Goal: Task Accomplishment & Management: Manage account settings

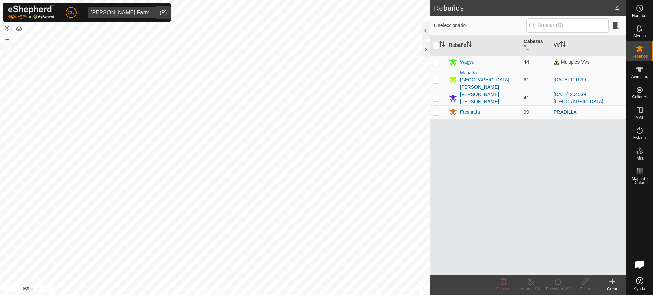
click at [105, 14] on div "[PERSON_NAME] Farm" at bounding box center [119, 12] width 59 height 5
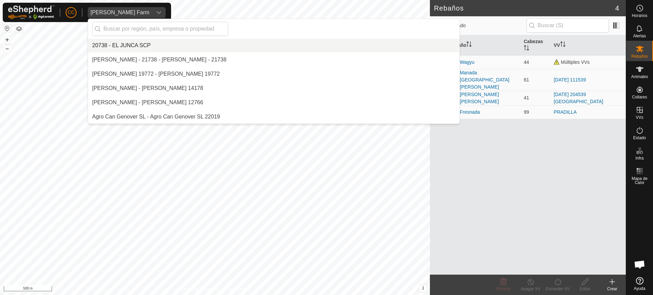
scroll to position [1913, 0]
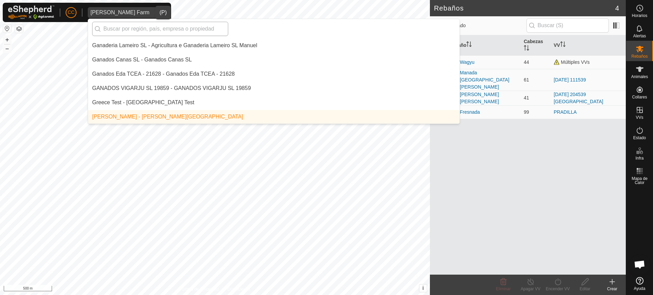
click at [126, 31] on input "text" at bounding box center [160, 29] width 136 height 14
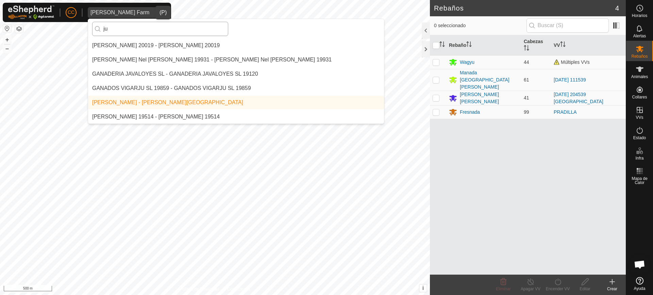
scroll to position [0, 0]
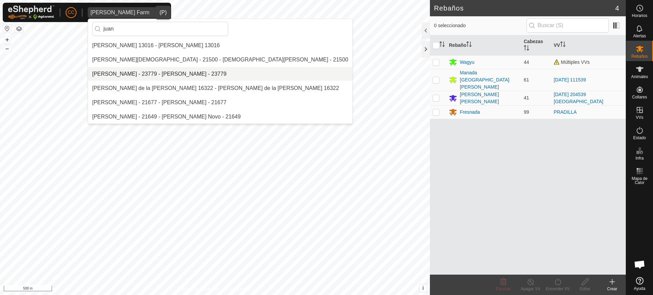
type input "juan"
click at [142, 73] on li "[PERSON_NAME] - 23779 - [PERSON_NAME] - 23779" at bounding box center [220, 74] width 264 height 14
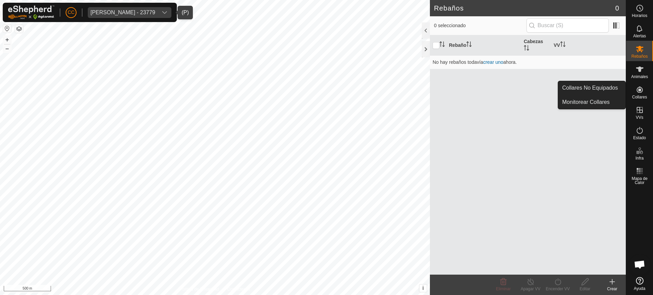
drag, startPoint x: 641, startPoint y: 91, endPoint x: 634, endPoint y: 90, distance: 6.9
click at [641, 91] on icon at bounding box center [639, 90] width 8 height 8
click at [618, 89] on link "Collares No Equipados" at bounding box center [591, 88] width 67 height 14
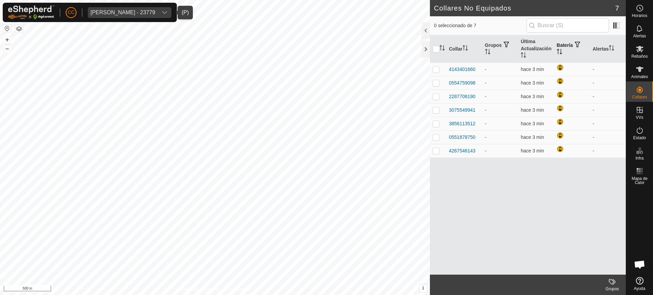
click at [555, 52] on th "Batería" at bounding box center [572, 49] width 36 height 28
click at [140, 12] on div "[PERSON_NAME] - 23779" at bounding box center [122, 12] width 65 height 5
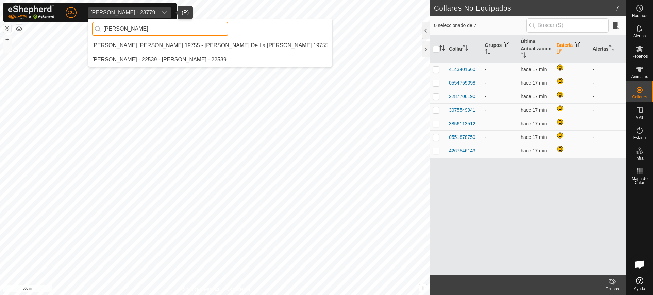
type input "[PERSON_NAME]"
click at [155, 44] on li "[PERSON_NAME] [PERSON_NAME] 19755 - [PERSON_NAME] De La [PERSON_NAME] 19755" at bounding box center [210, 46] width 244 height 14
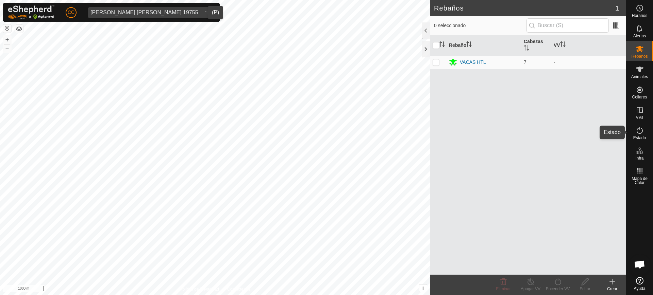
click at [642, 134] on icon at bounding box center [639, 130] width 8 height 8
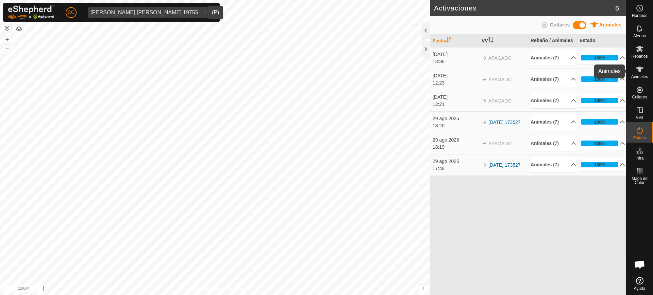
click at [650, 73] on div "Animales" at bounding box center [639, 71] width 27 height 20
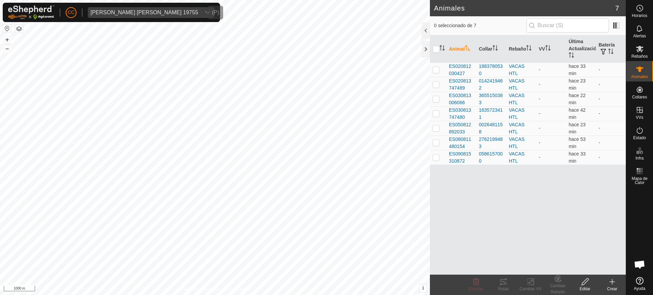
click at [113, 12] on div "[PERSON_NAME] [PERSON_NAME] 19755" at bounding box center [144, 12] width 108 height 5
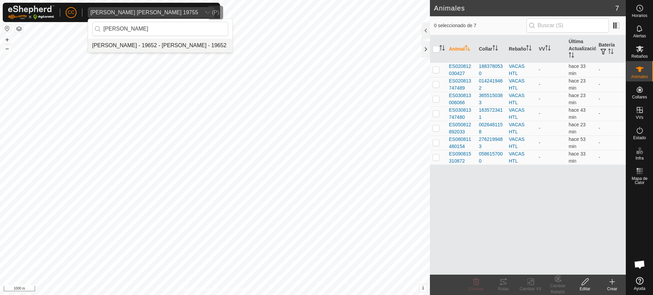
type input "[PERSON_NAME]"
click at [140, 46] on li "[PERSON_NAME] - 19652 - [PERSON_NAME] - 19652" at bounding box center [160, 46] width 144 height 14
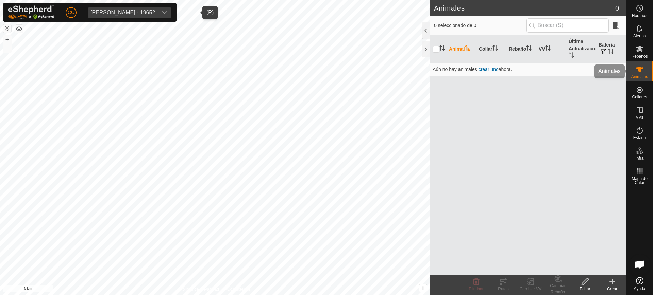
click at [635, 74] on div "CC [PERSON_NAME] - 19652 [PERSON_NAME] Rebaños Animales Collares VVs Estado Inf…" at bounding box center [326, 147] width 653 height 295
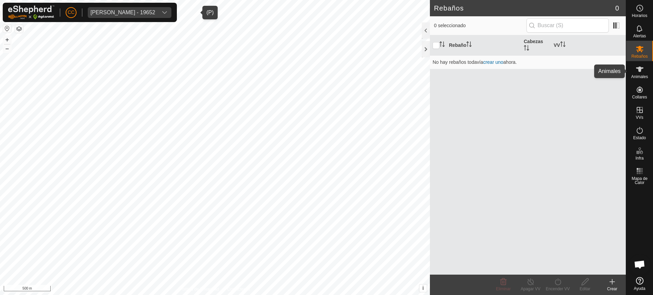
click at [635, 73] on es-animals-svg-icon at bounding box center [639, 69] width 12 height 11
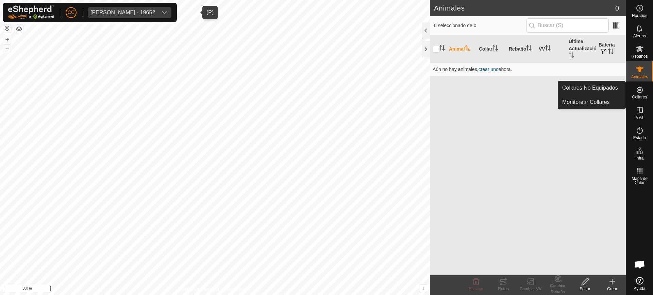
drag, startPoint x: 639, startPoint y: 93, endPoint x: 636, endPoint y: 92, distance: 3.5
click at [639, 93] on icon at bounding box center [639, 90] width 8 height 8
click at [604, 90] on link "Collares No Equipados" at bounding box center [591, 88] width 67 height 14
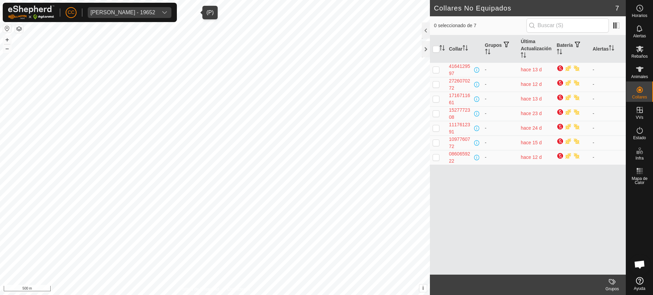
click at [119, 13] on div "[PERSON_NAME] - 19652" at bounding box center [122, 12] width 65 height 5
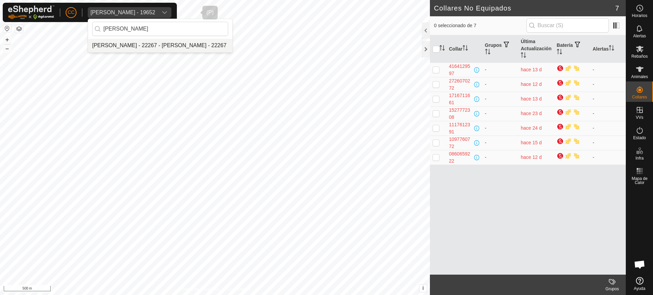
type input "[PERSON_NAME]"
click at [138, 41] on li "[PERSON_NAME] - 22267 - [PERSON_NAME] - 22267" at bounding box center [160, 46] width 144 height 14
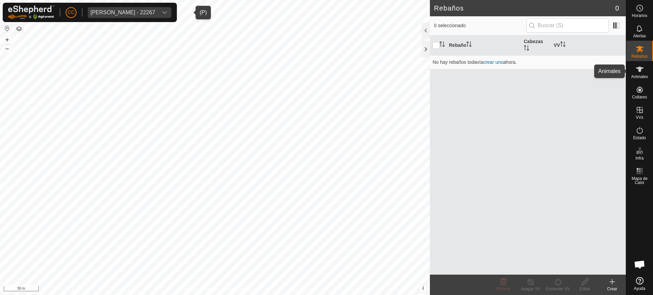
click at [642, 73] on icon at bounding box center [639, 69] width 8 height 8
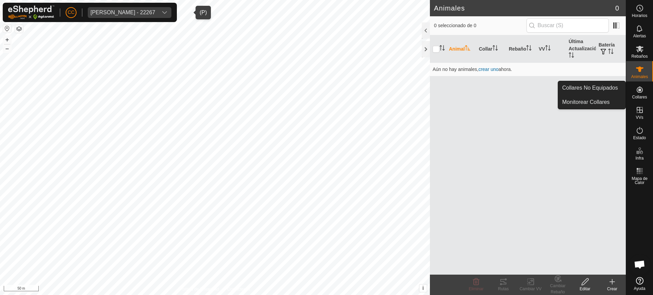
click at [639, 91] on icon at bounding box center [639, 90] width 6 height 6
click at [606, 88] on link "Collares No Equipados" at bounding box center [591, 88] width 67 height 14
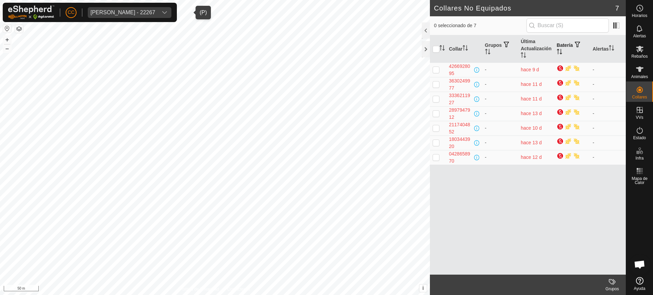
click at [562, 46] on th "Batería" at bounding box center [572, 49] width 36 height 28
click at [136, 11] on div "[PERSON_NAME] - 22267" at bounding box center [122, 12] width 65 height 5
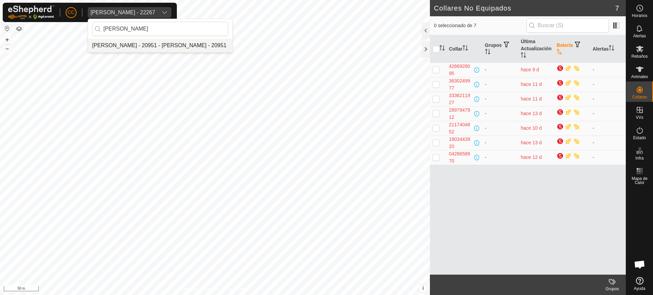
type input "[PERSON_NAME]"
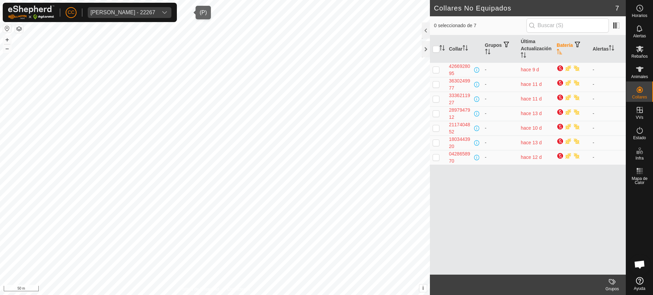
click at [149, 13] on div "[PERSON_NAME] - 22267" at bounding box center [122, 12] width 65 height 5
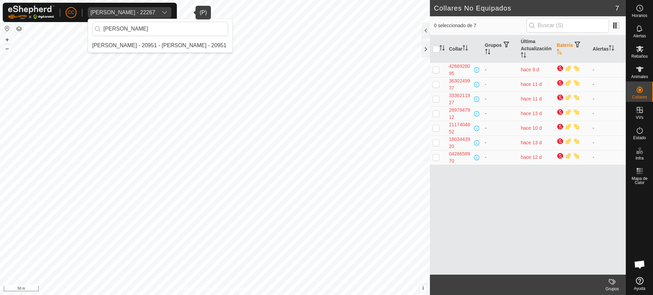
type input "[PERSON_NAME]"
click at [143, 51] on li "[PERSON_NAME] - 20951 - [PERSON_NAME] - 20951" at bounding box center [160, 46] width 144 height 14
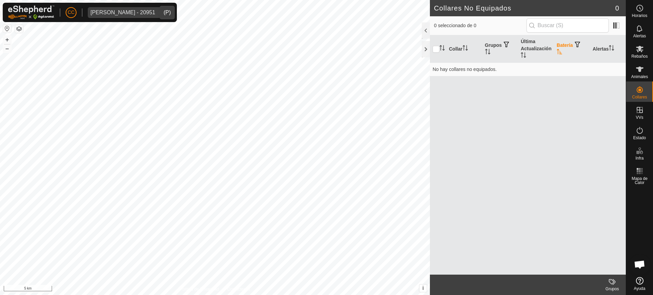
click at [642, 86] on div "CC [PERSON_NAME] - 20951 Horarios Alertas Rebaños Animales Collares VVs Estado …" at bounding box center [326, 147] width 653 height 295
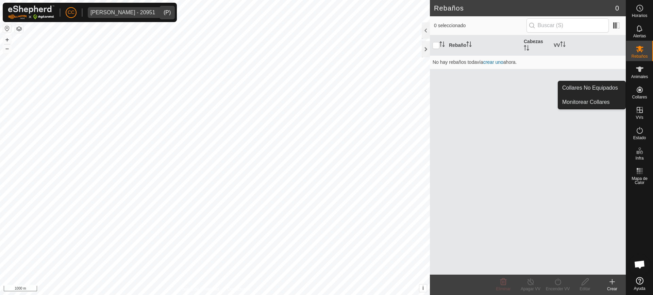
click at [643, 86] on es-neckbands-svg-icon at bounding box center [639, 89] width 12 height 11
drag, startPoint x: 640, startPoint y: 92, endPoint x: 625, endPoint y: 89, distance: 14.9
click at [639, 92] on icon at bounding box center [639, 90] width 6 height 6
click at [620, 87] on link "Collares No Equipados" at bounding box center [591, 88] width 67 height 14
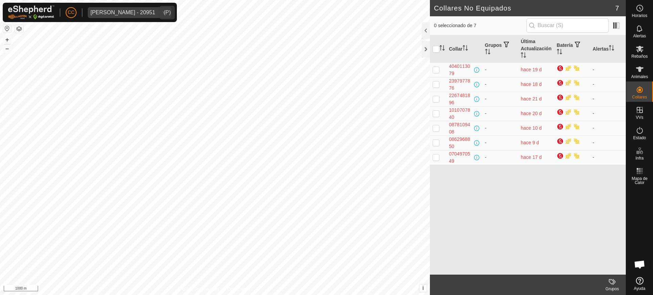
click at [102, 14] on div "[PERSON_NAME] - 20951" at bounding box center [122, 12] width 65 height 5
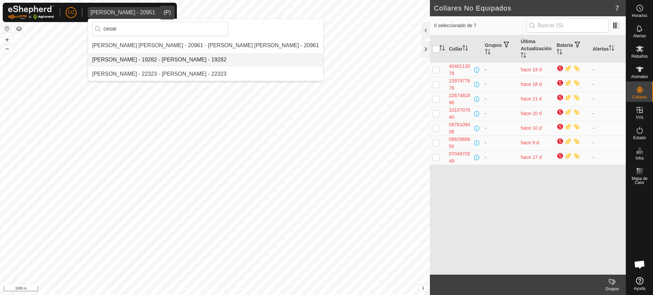
type input "cesar"
click at [144, 59] on li "[PERSON_NAME] - 19282 - [PERSON_NAME] - 19282" at bounding box center [205, 60] width 235 height 14
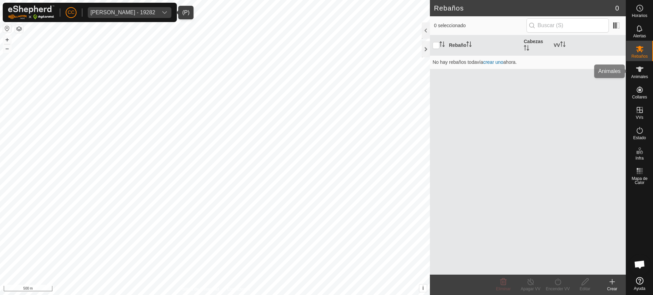
click at [640, 75] on span "Animales" at bounding box center [639, 77] width 17 height 4
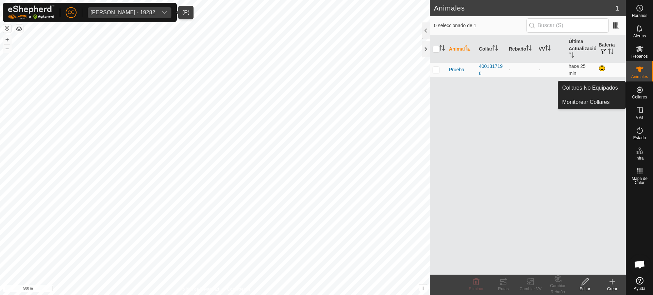
click at [644, 93] on es-neckbands-svg-icon at bounding box center [639, 89] width 12 height 11
click at [638, 91] on icon at bounding box center [639, 90] width 8 height 8
click at [617, 90] on link "Collares No Equipados" at bounding box center [591, 88] width 67 height 14
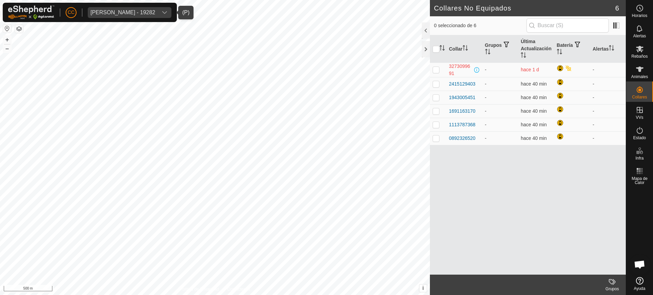
click at [122, 10] on div "[PERSON_NAME] - 19282" at bounding box center [122, 12] width 65 height 5
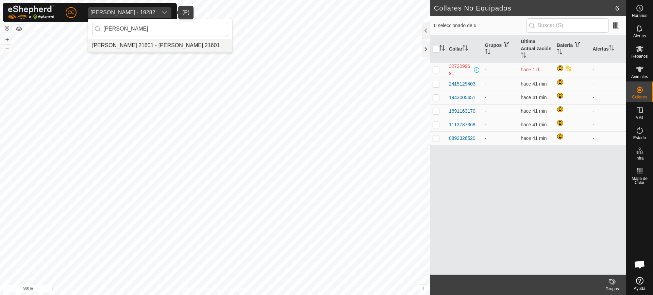
type input "[PERSON_NAME]"
click at [149, 45] on li "[PERSON_NAME] 21601 - [PERSON_NAME] 21601" at bounding box center [160, 46] width 144 height 14
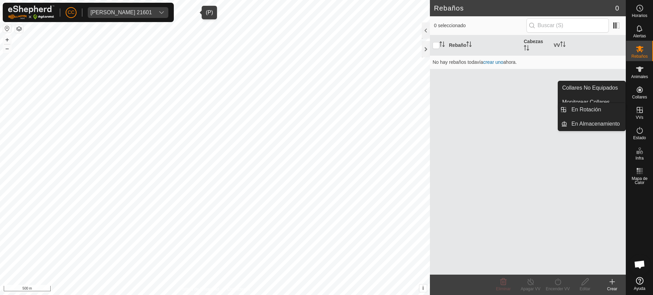
click at [643, 119] on div "VVs" at bounding box center [639, 112] width 27 height 20
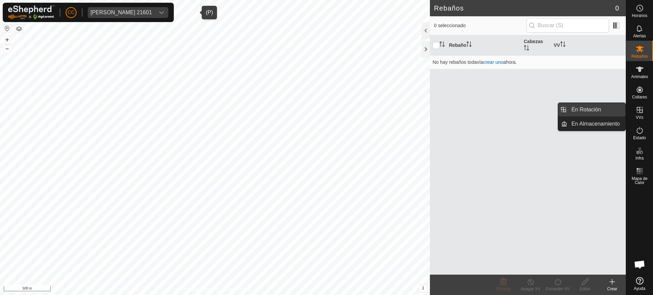
click at [606, 111] on link "En Rotación" at bounding box center [596, 110] width 58 height 14
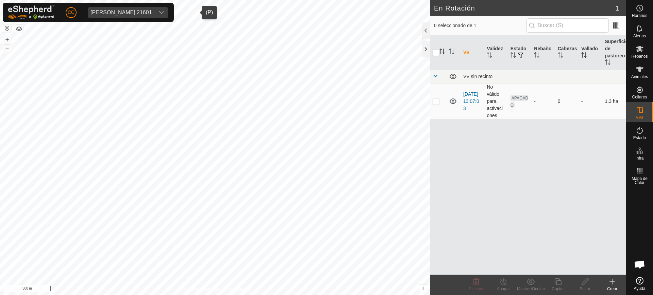
click at [434, 103] on p-checkbox at bounding box center [435, 101] width 7 height 5
checkbox input "true"
click at [152, 11] on div "[PERSON_NAME] 21601" at bounding box center [121, 12] width 62 height 5
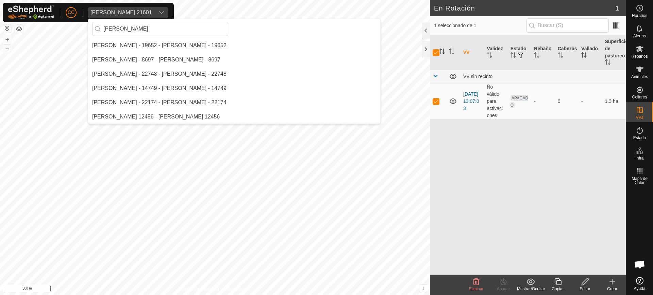
scroll to position [100, 0]
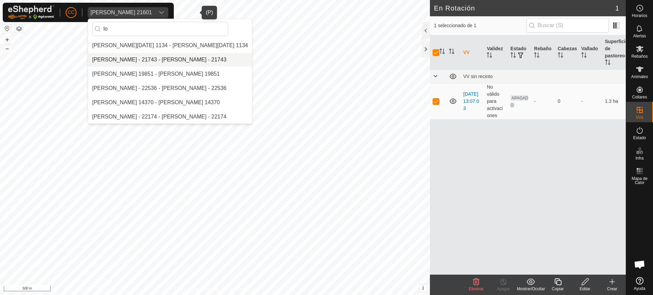
type input "l"
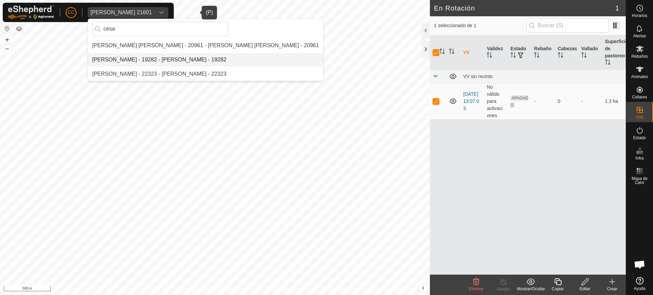
scroll to position [0, 0]
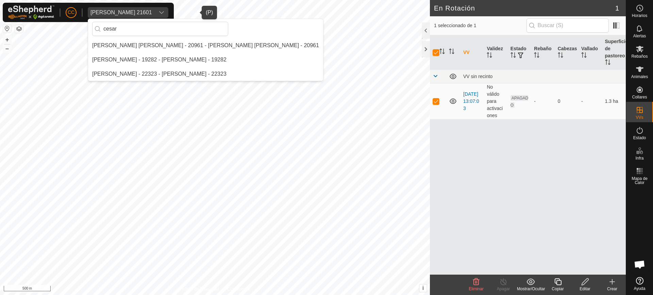
type input "cesar"
click at [166, 55] on li "[PERSON_NAME] - 19282 - [PERSON_NAME] - 19282" at bounding box center [205, 60] width 235 height 14
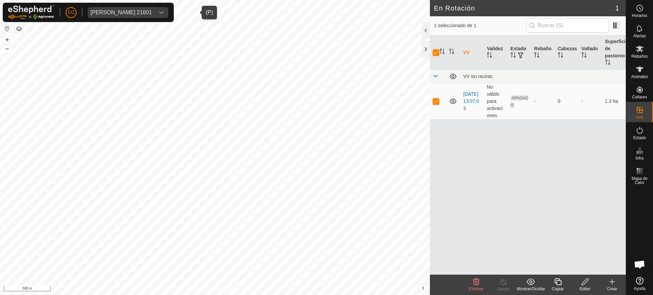
checkbox input "false"
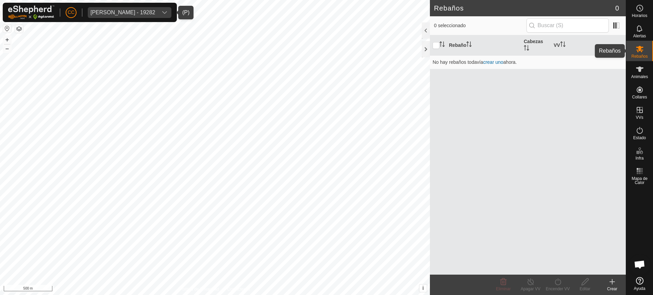
click at [638, 52] on icon at bounding box center [639, 49] width 8 height 8
click at [500, 62] on link "crear uno" at bounding box center [493, 61] width 20 height 5
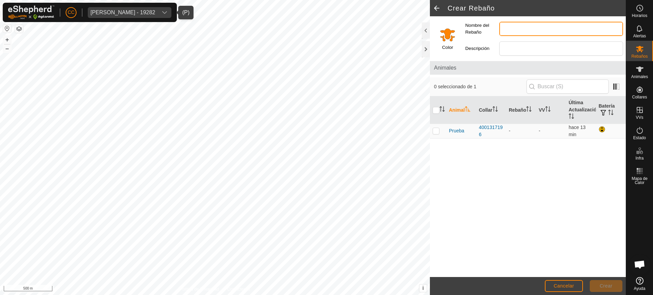
click at [522, 28] on input "Nombre del Rebaño" at bounding box center [561, 29] width 124 height 14
type input "Ganaderia [PERSON_NAME]"
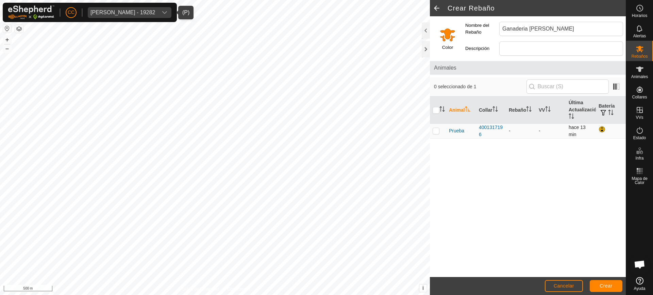
click at [436, 130] on p-checkbox at bounding box center [435, 130] width 7 height 5
checkbox input "true"
click at [603, 285] on span "Crear" at bounding box center [605, 286] width 13 height 5
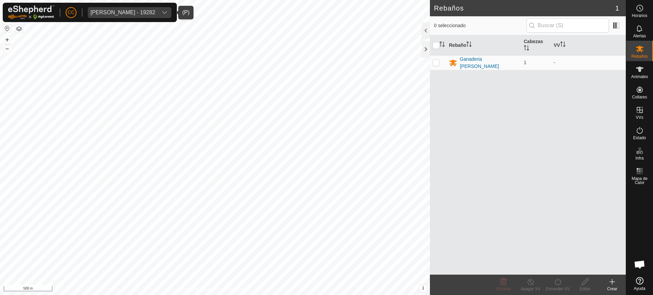
click at [170, 8] on div "dropdown trigger" at bounding box center [165, 12] width 14 height 11
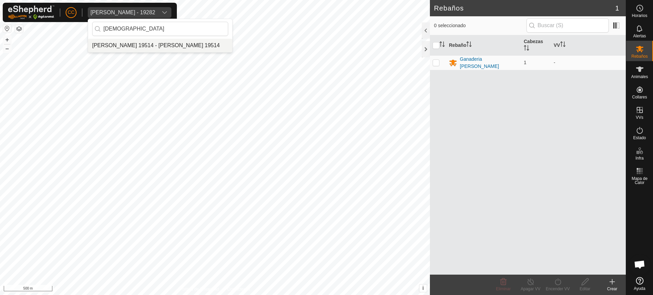
type input "[DEMOGRAPHIC_DATA]"
click at [153, 43] on li "[PERSON_NAME] 19514 - [PERSON_NAME] 19514" at bounding box center [160, 46] width 144 height 14
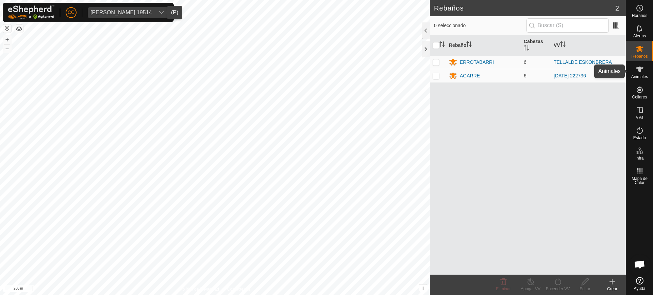
click at [640, 72] on icon at bounding box center [639, 69] width 8 height 8
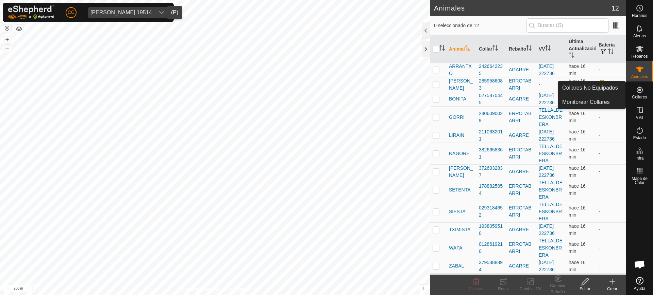
click at [615, 87] on link "Collares No Equipados" at bounding box center [591, 88] width 67 height 14
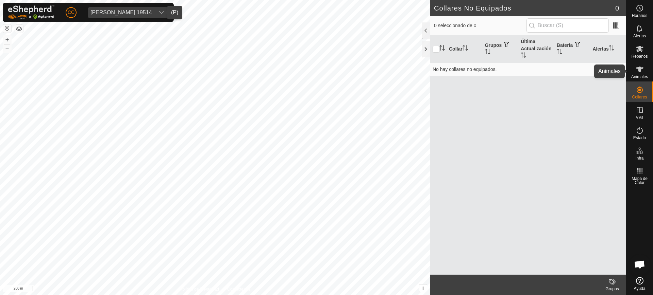
drag, startPoint x: 633, startPoint y: 72, endPoint x: 626, endPoint y: 72, distance: 7.1
click at [633, 72] on es-animals-svg-icon at bounding box center [639, 69] width 12 height 11
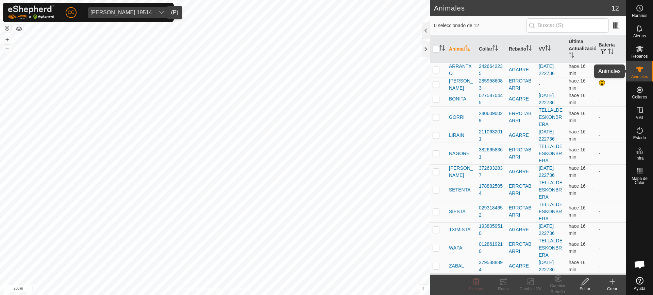
click at [628, 75] on div "Animales" at bounding box center [639, 71] width 27 height 20
click at [145, 13] on div "[PERSON_NAME] 19514" at bounding box center [121, 12] width 62 height 5
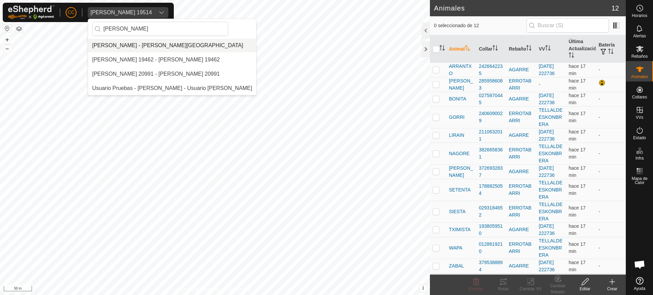
type input "[PERSON_NAME]"
click at [157, 46] on li "[PERSON_NAME] - [PERSON_NAME][GEOGRAPHIC_DATA]" at bounding box center [172, 46] width 168 height 14
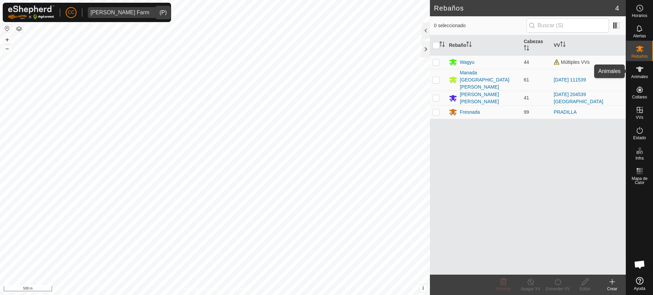
click at [641, 76] on span "Animales" at bounding box center [639, 77] width 17 height 4
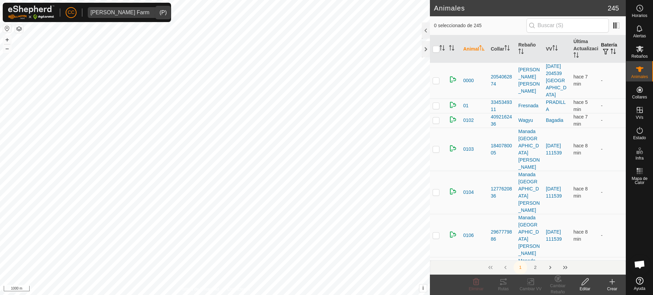
click at [610, 51] on icon "Activar para ordenar" at bounding box center [612, 51] width 5 height 5
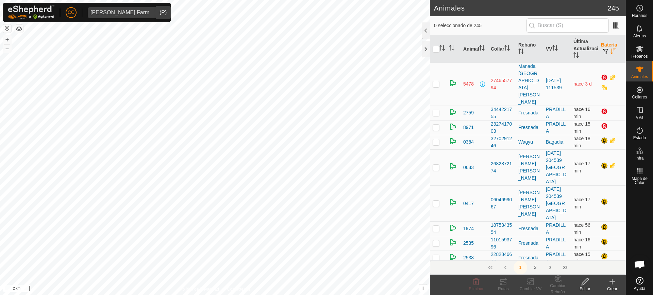
click at [606, 48] on th "Batería" at bounding box center [612, 49] width 28 height 28
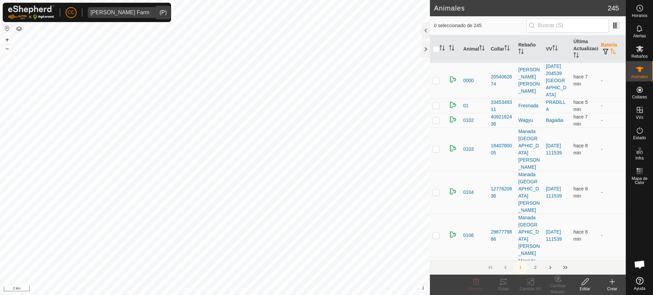
click at [606, 48] on th "Batería" at bounding box center [612, 49] width 28 height 28
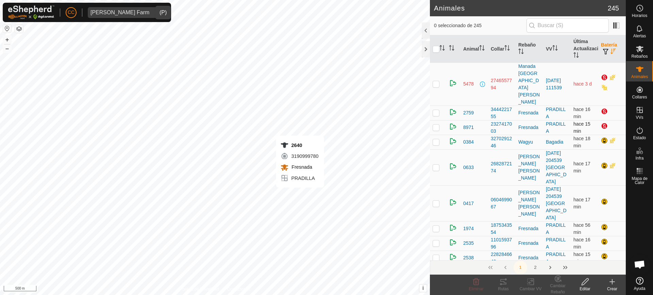
checkbox input "true"
click at [640, 282] on icon at bounding box center [639, 280] width 7 height 7
click at [137, 16] on span "[PERSON_NAME] Farm" at bounding box center [120, 12] width 64 height 11
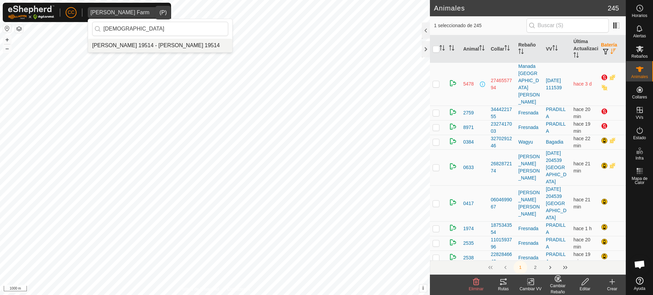
type input "[DEMOGRAPHIC_DATA]"
click at [127, 46] on li "[PERSON_NAME] 19514 - [PERSON_NAME] 19514" at bounding box center [160, 46] width 144 height 14
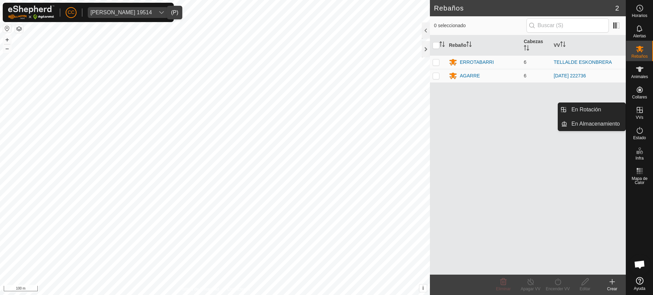
click at [644, 111] on es-virtualpaddocks-svg-icon at bounding box center [639, 110] width 12 height 11
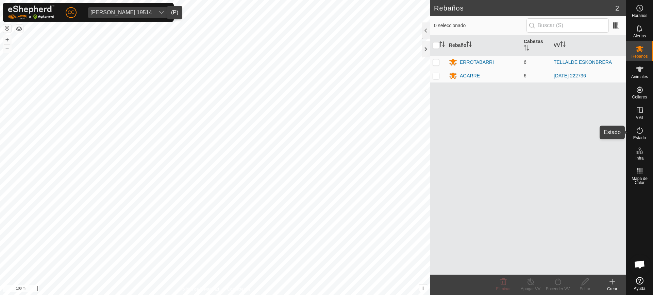
click at [639, 134] on icon at bounding box center [639, 130] width 8 height 8
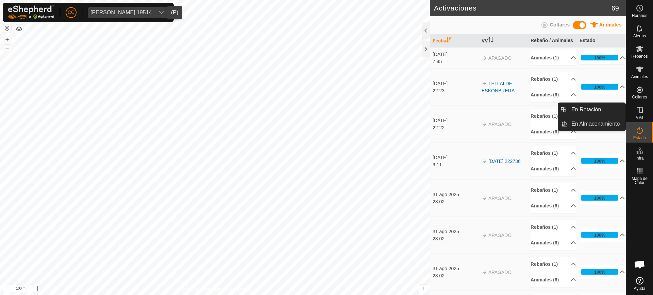
click at [638, 110] on icon at bounding box center [639, 110] width 8 height 8
click at [641, 51] on icon at bounding box center [639, 49] width 7 height 6
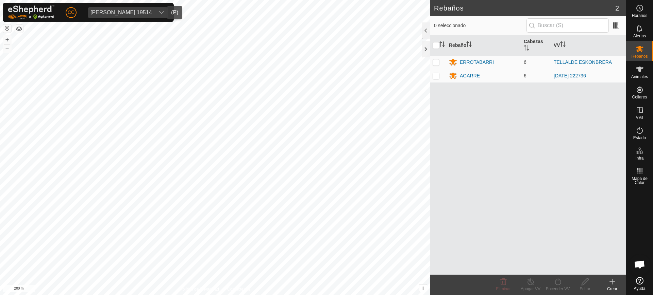
click at [144, 8] on span "[PERSON_NAME] 19514" at bounding box center [121, 12] width 67 height 11
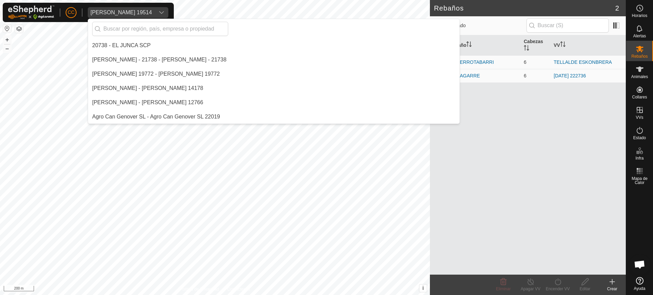
scroll to position [1985, 0]
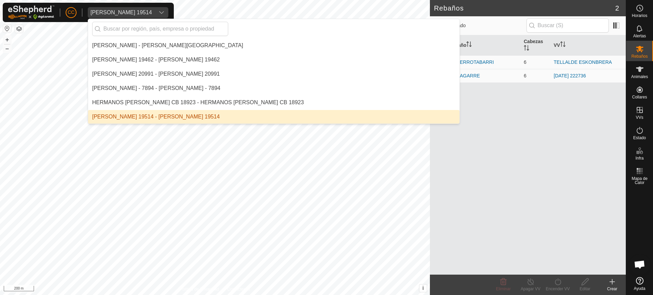
click at [30, 8] on img at bounding box center [31, 12] width 46 height 14
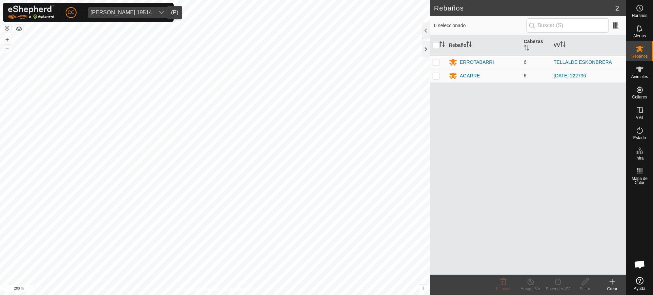
click at [138, 11] on div "[PERSON_NAME] 19514" at bounding box center [121, 12] width 62 height 5
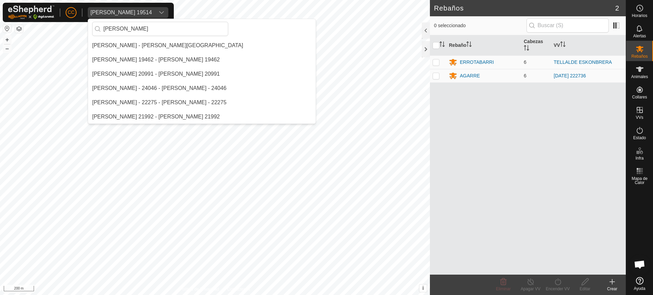
scroll to position [0, 0]
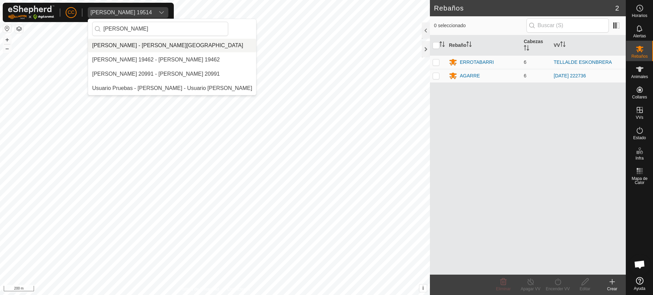
type input "[PERSON_NAME]"
click at [168, 43] on li "[PERSON_NAME] - [PERSON_NAME][GEOGRAPHIC_DATA]" at bounding box center [172, 46] width 168 height 14
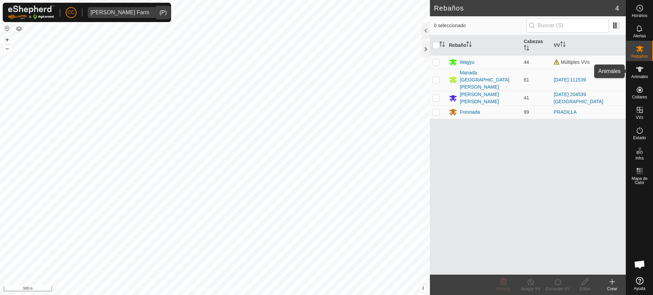
click at [635, 67] on icon at bounding box center [639, 69] width 8 height 8
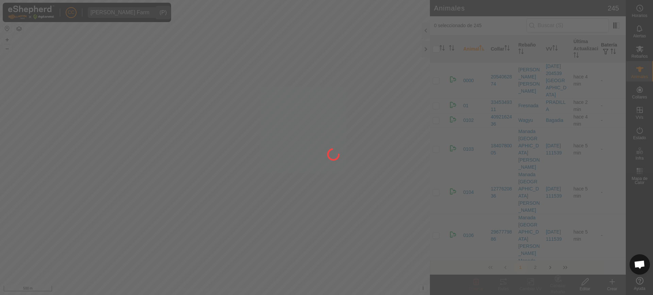
click at [610, 51] on icon "Activar para ordenar" at bounding box center [612, 51] width 5 height 5
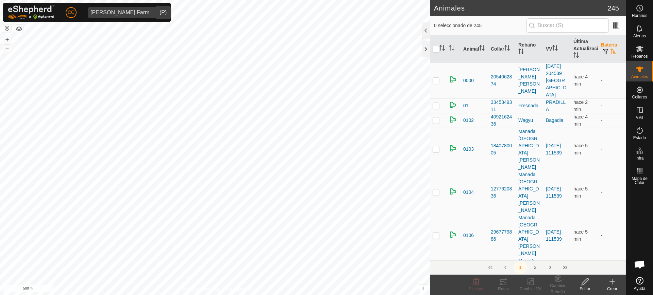
click at [608, 55] on th "Batería" at bounding box center [612, 49] width 28 height 28
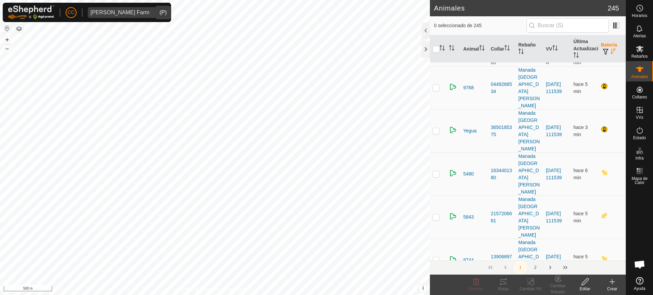
scroll to position [467, 0]
